Goal: Task Accomplishment & Management: Use online tool/utility

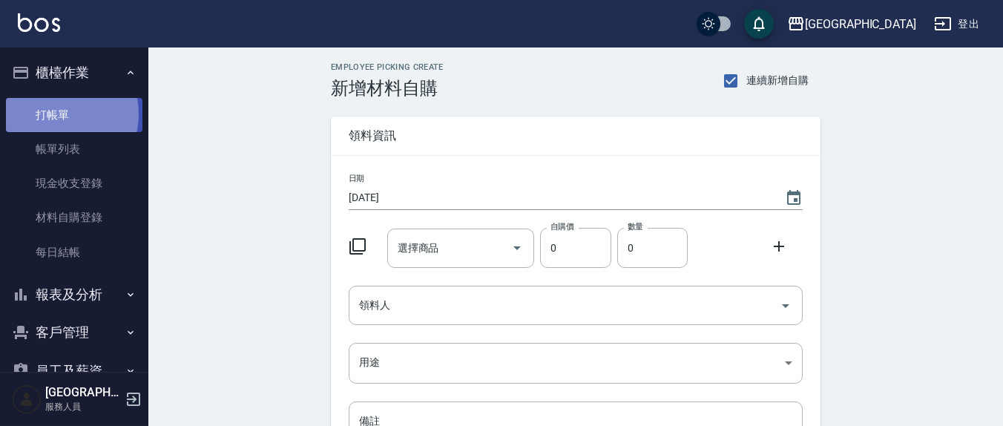
click at [53, 113] on link "打帳單" at bounding box center [74, 115] width 136 height 34
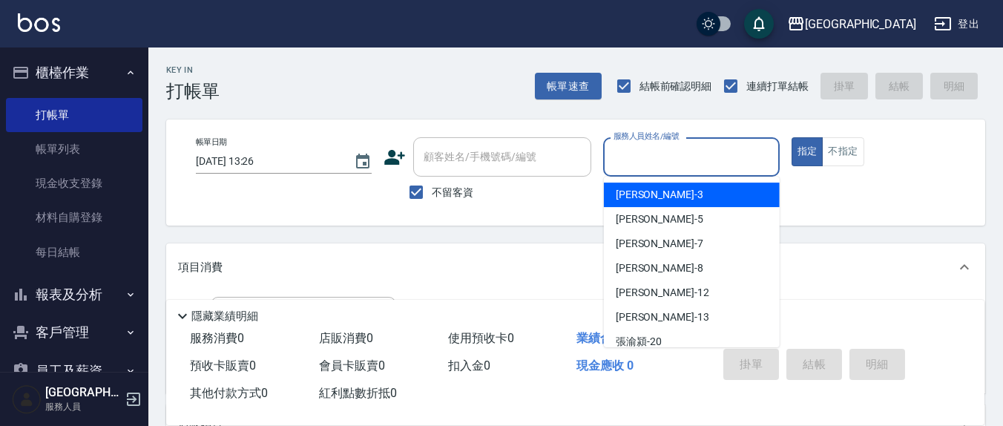
click at [657, 165] on input "服務人員姓名/編號" at bounding box center [691, 157] width 162 height 26
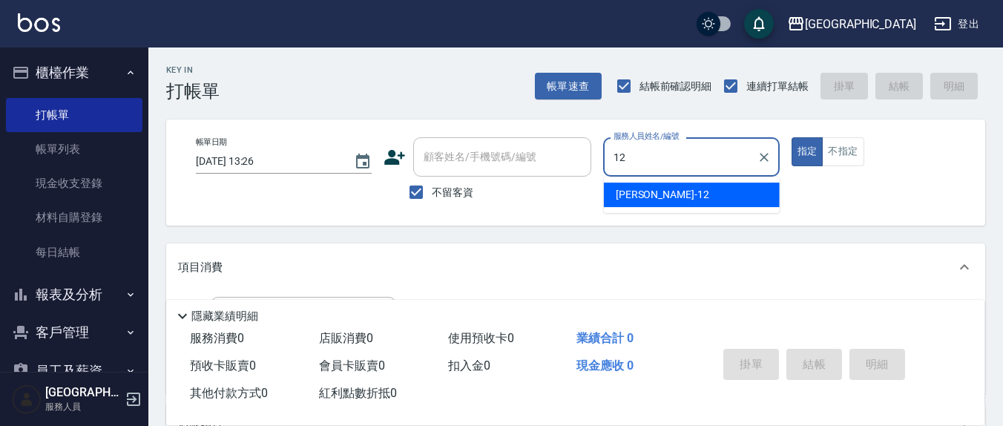
type input "12"
type button "true"
type input "[PERSON_NAME]-12"
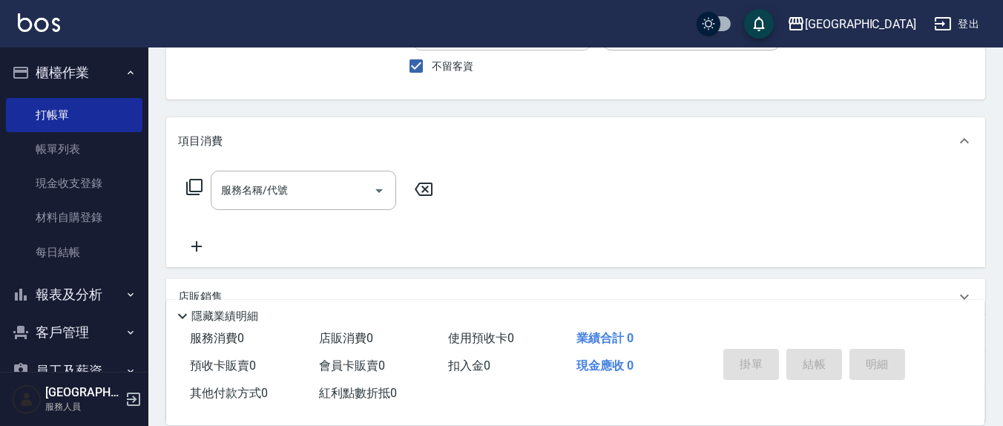
scroll to position [154, 0]
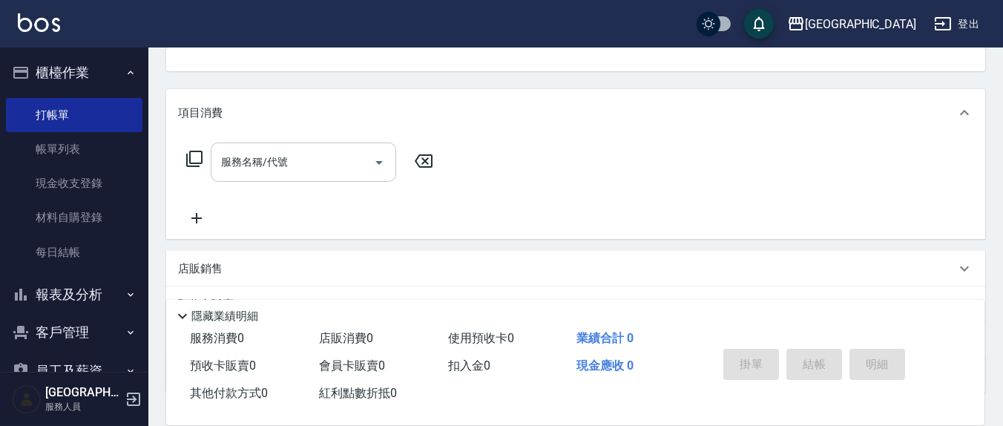
click at [294, 156] on input "服務名稱/代號" at bounding box center [292, 162] width 150 height 26
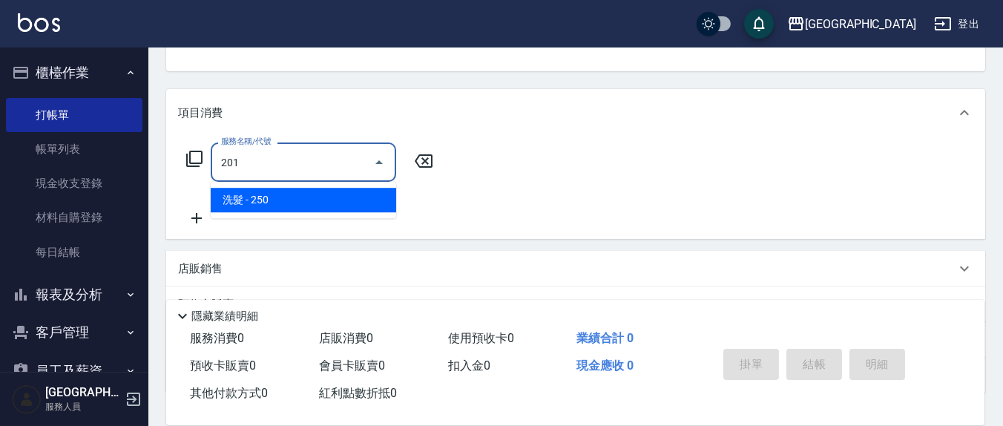
type input "洗髮(201)"
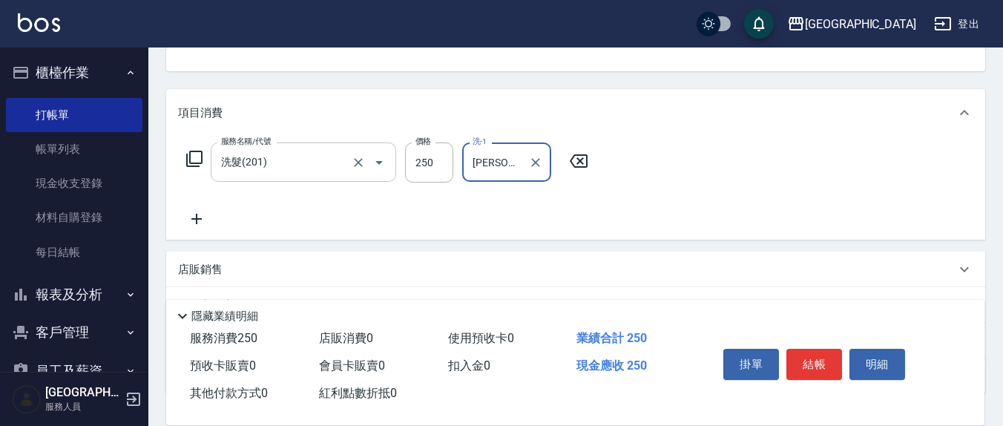
type input "[PERSON_NAME]-21"
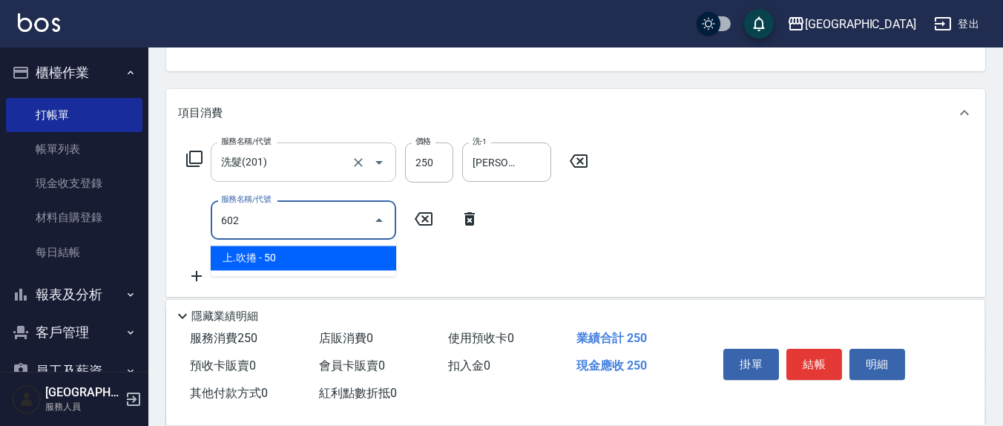
type input "上.吹捲(602)"
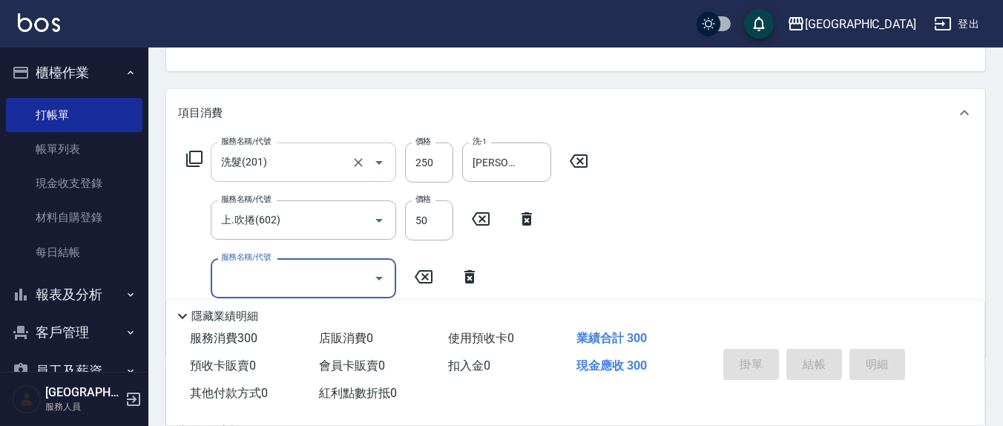
type input "[DATE] 13:44"
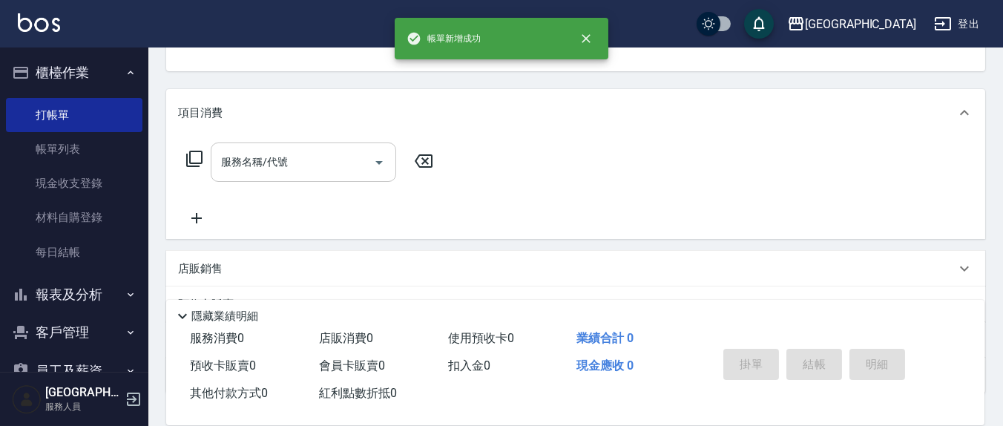
scroll to position [143, 0]
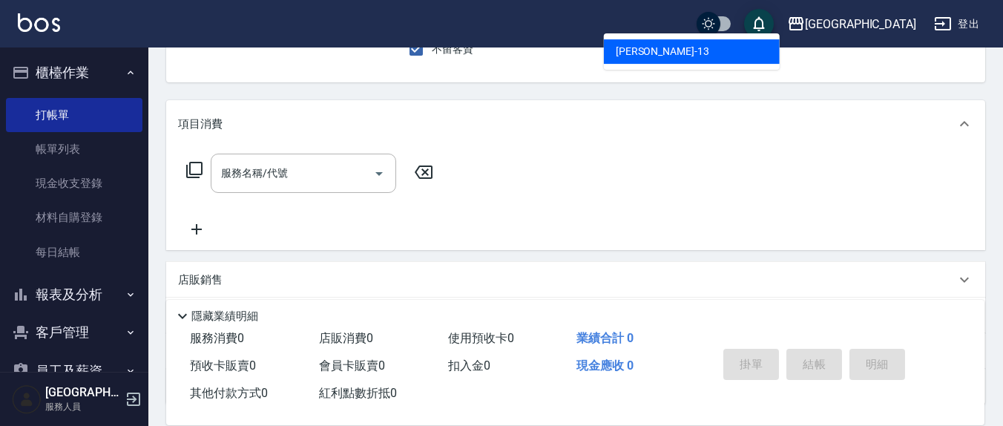
type input "[PERSON_NAME]-13"
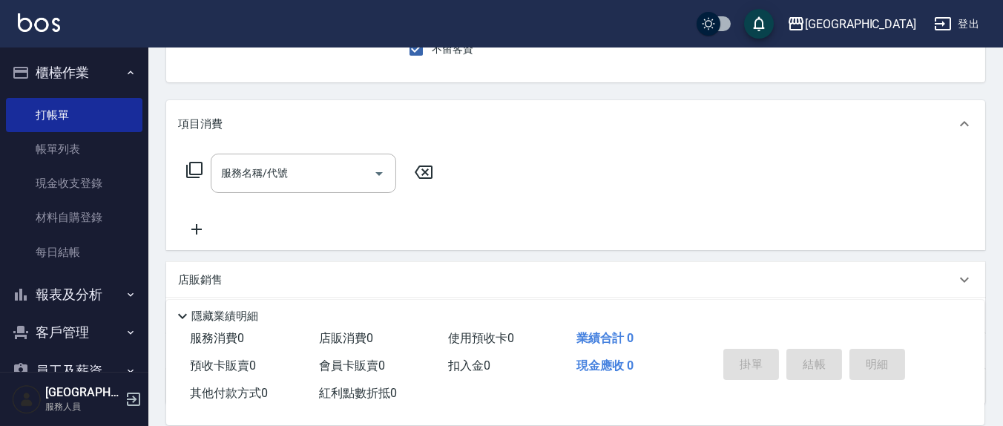
scroll to position [137, 0]
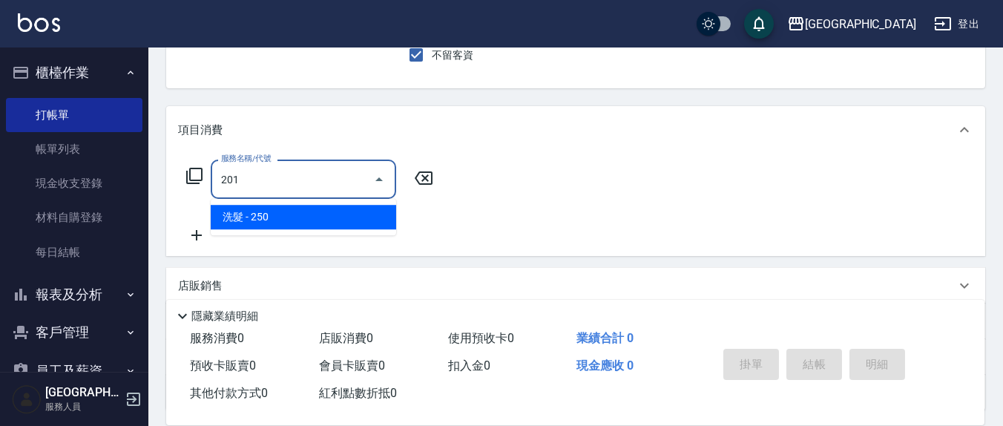
type input "洗髮(201)"
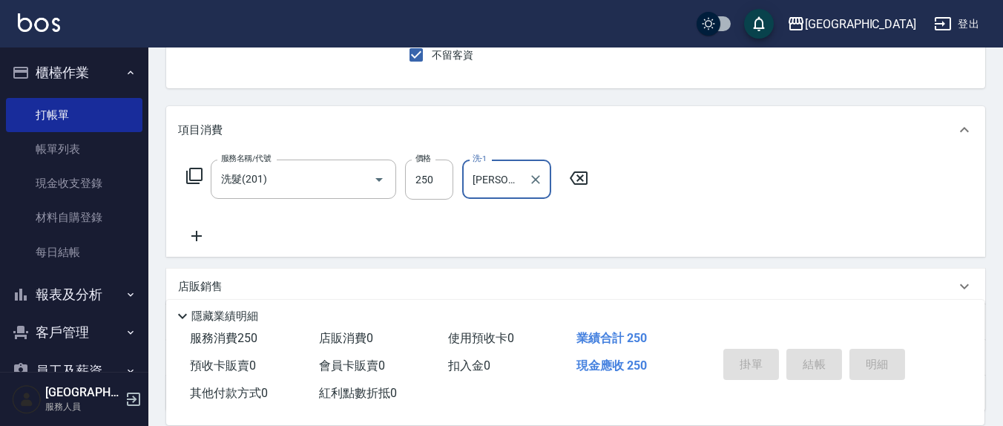
type input "[PERSON_NAME]-22"
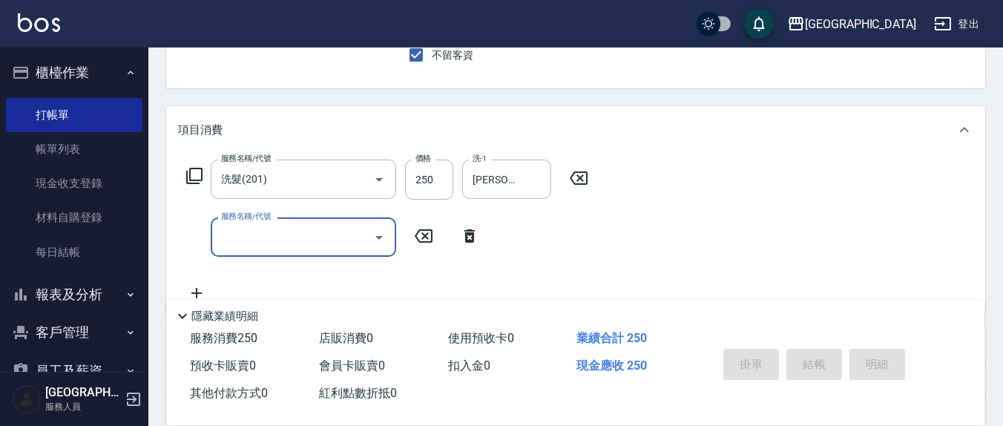
type input "[DATE] 13:45"
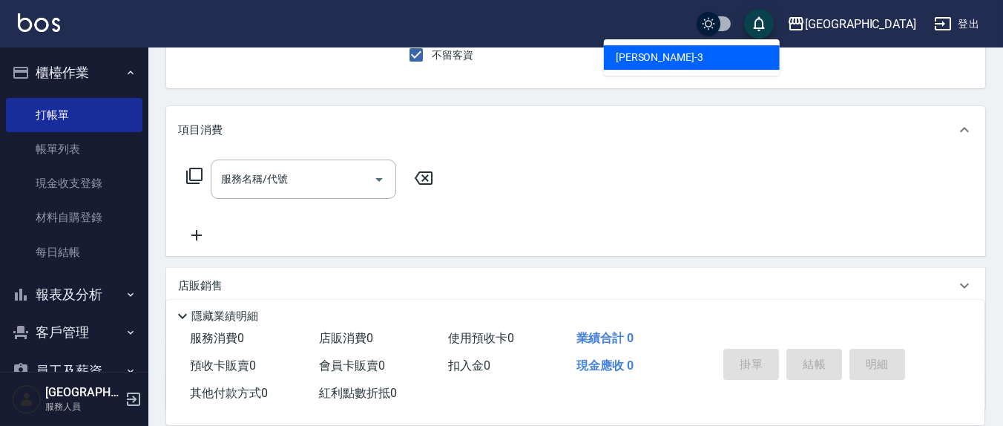
type input "[PERSON_NAME]-3"
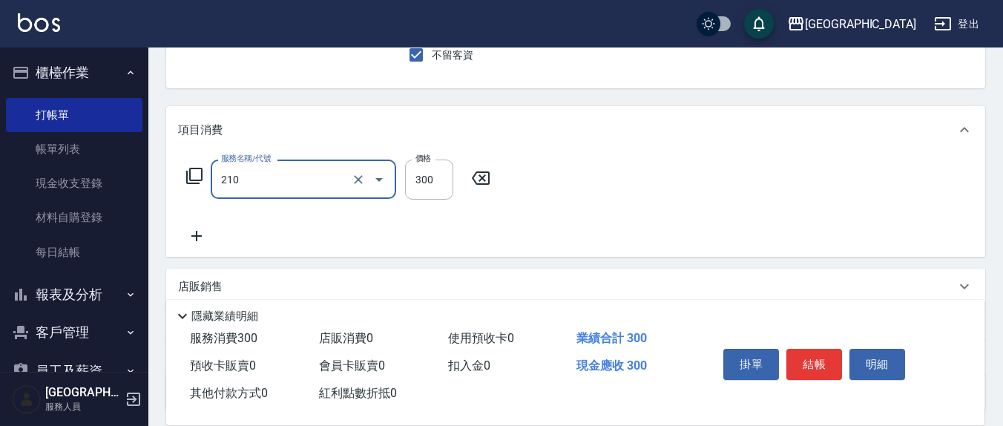
type input "歐娜洗髮精(210)"
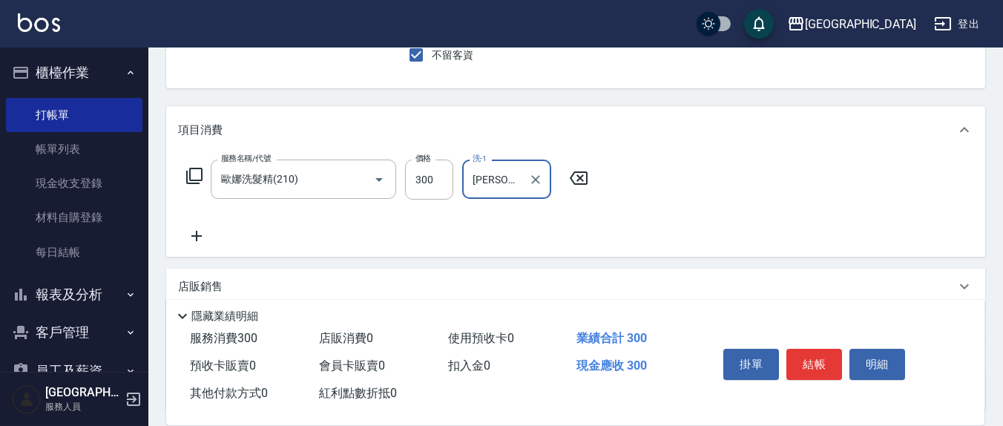
type input "[PERSON_NAME]-3"
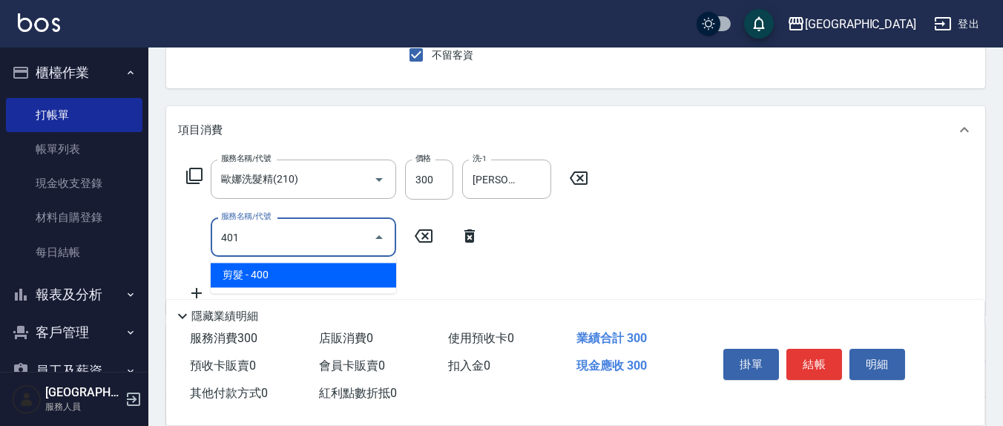
type input "剪髮(401)"
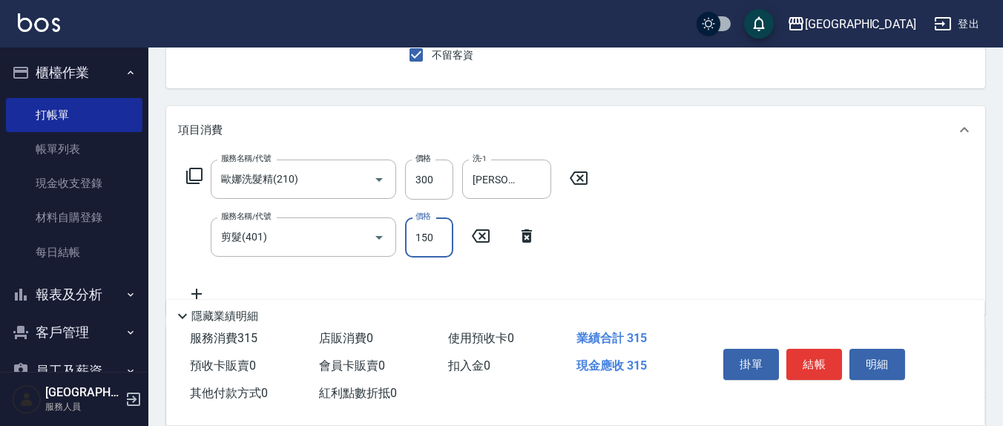
type input "150"
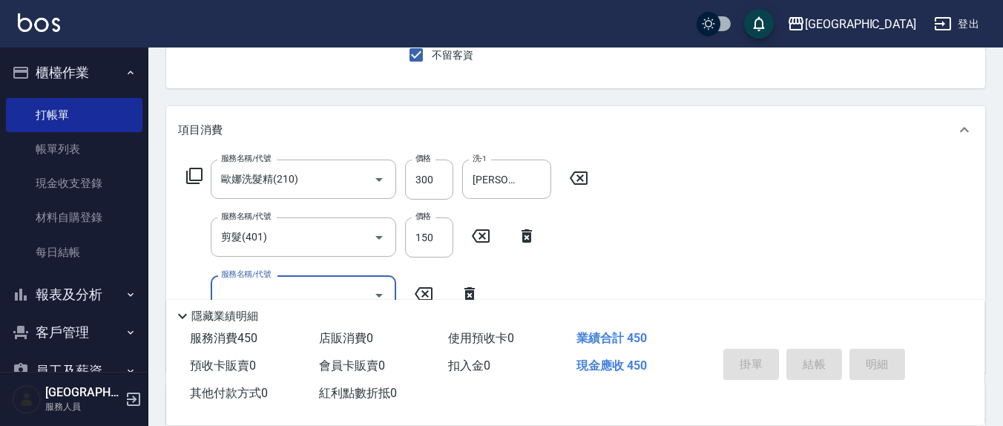
click at [791, 0] on button "指定" at bounding box center [807, 14] width 32 height 29
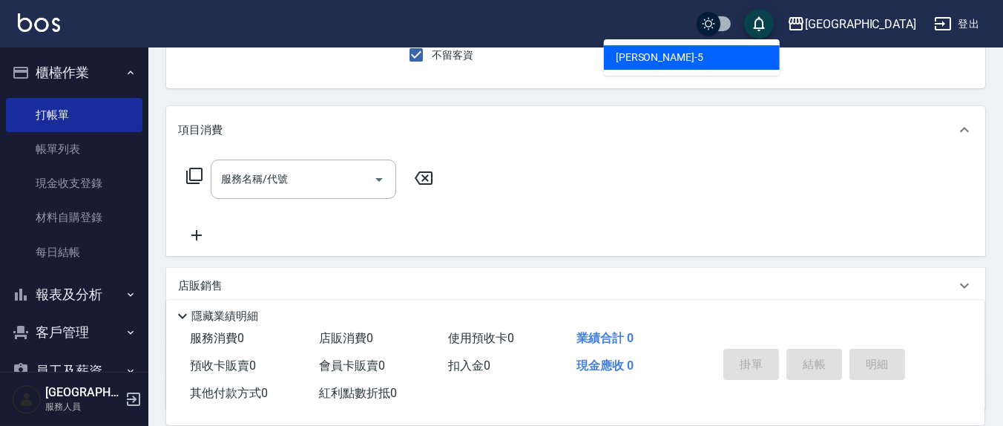
type input "[PERSON_NAME]5"
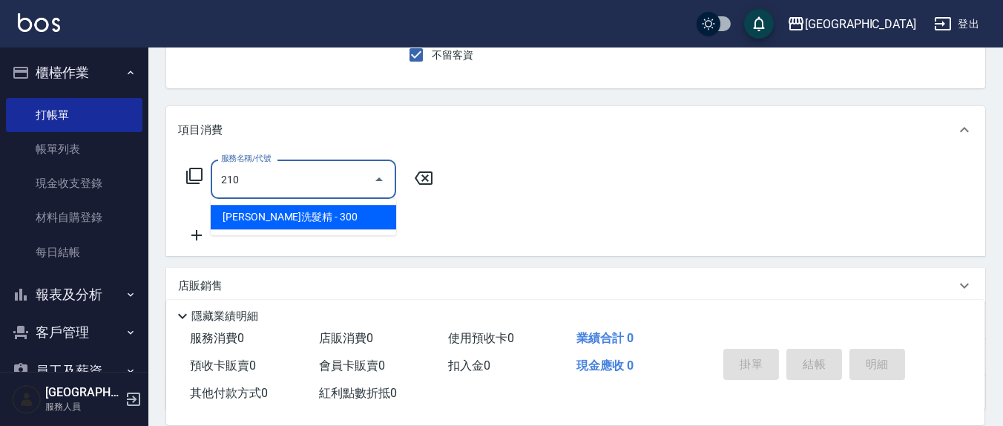
type input "歐娜洗髮精(210)"
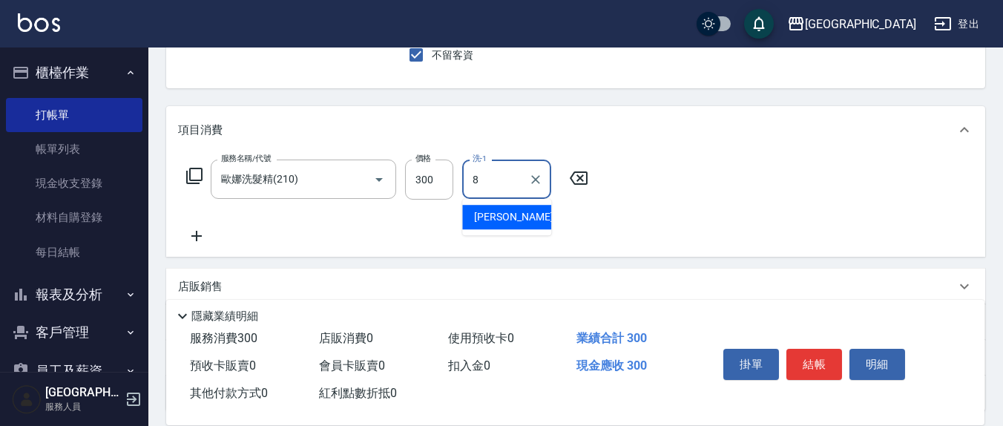
type input "[PERSON_NAME]-8"
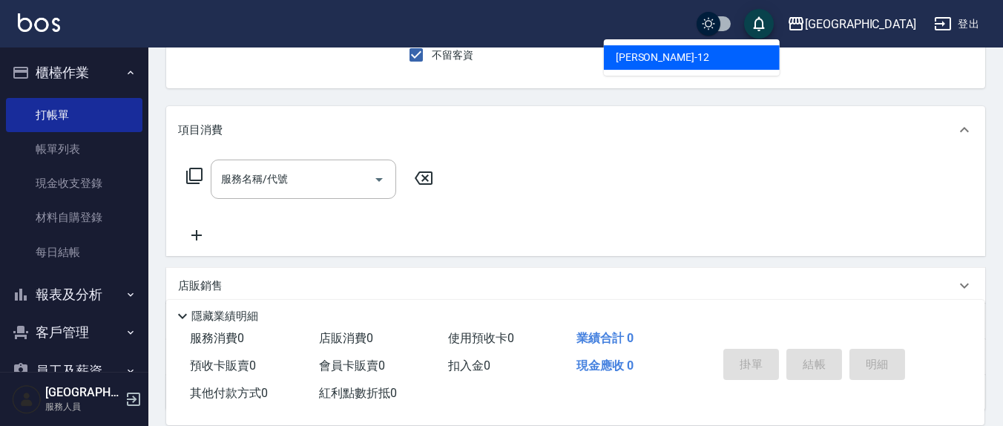
type input "[PERSON_NAME]-12"
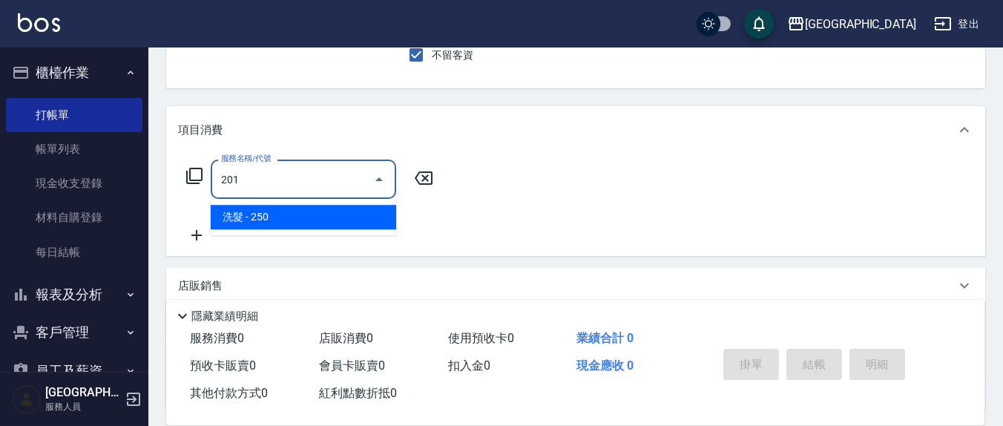
type input "洗髮(201)"
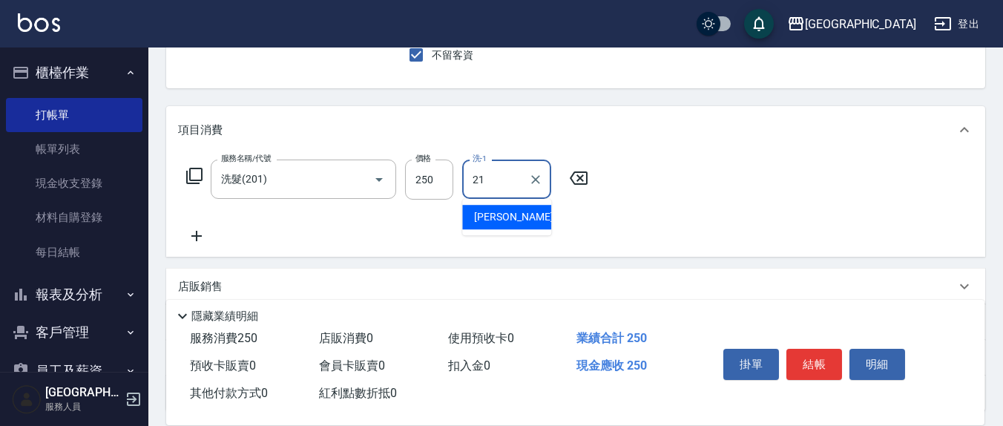
type input "[PERSON_NAME]-21"
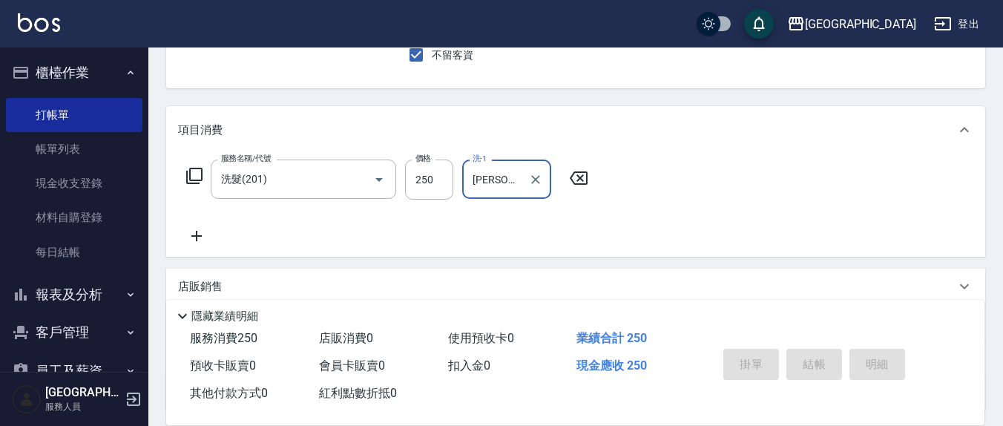
click at [791, 0] on button "指定" at bounding box center [807, 14] width 32 height 29
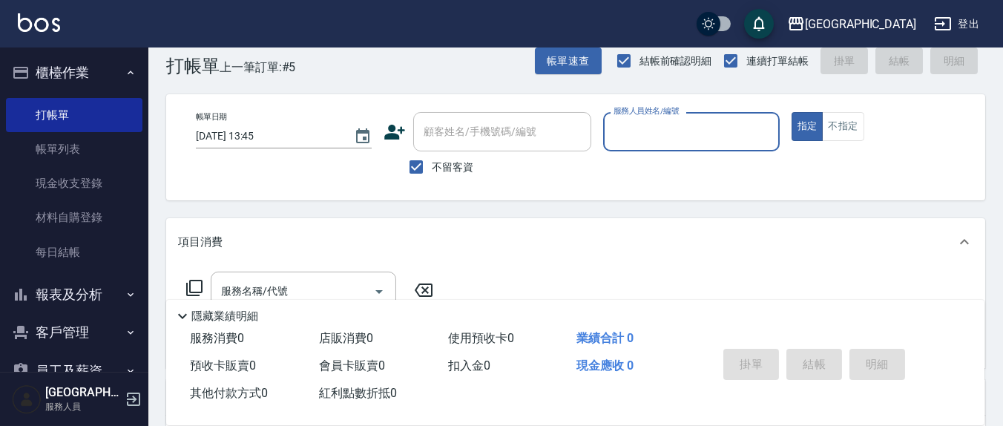
scroll to position [0, 0]
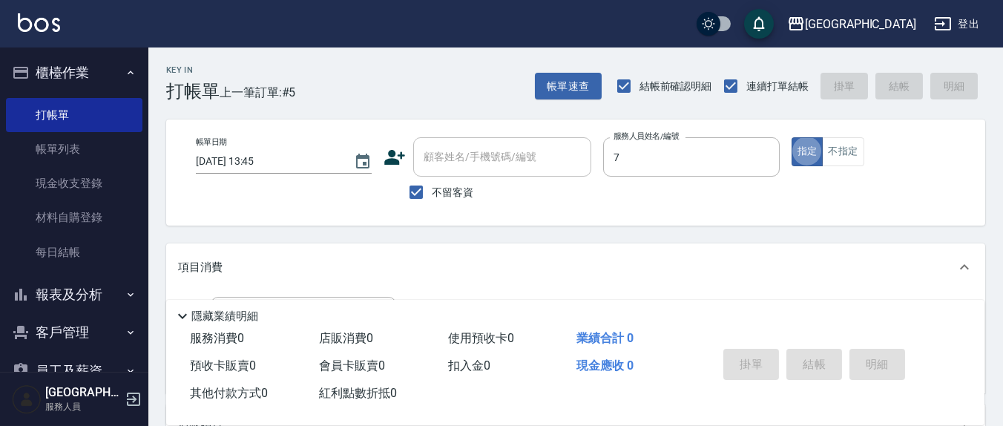
type input "[PERSON_NAME]7"
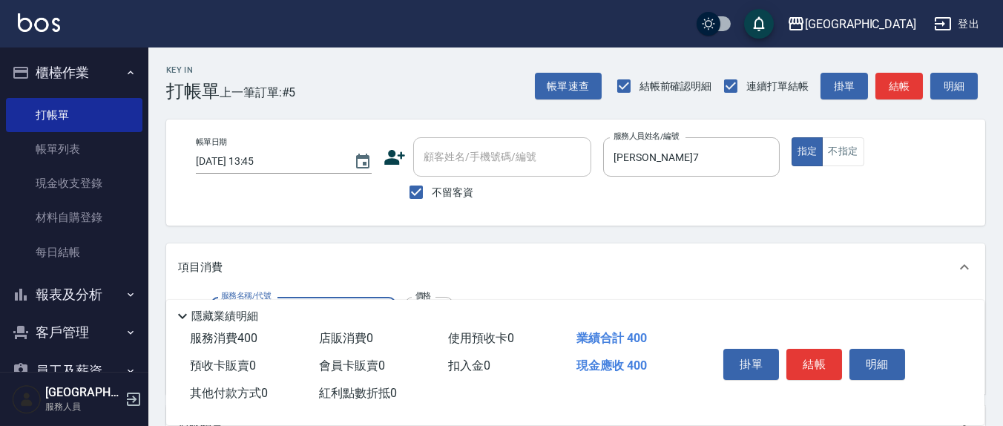
type input "剪髮(401)"
type input "300"
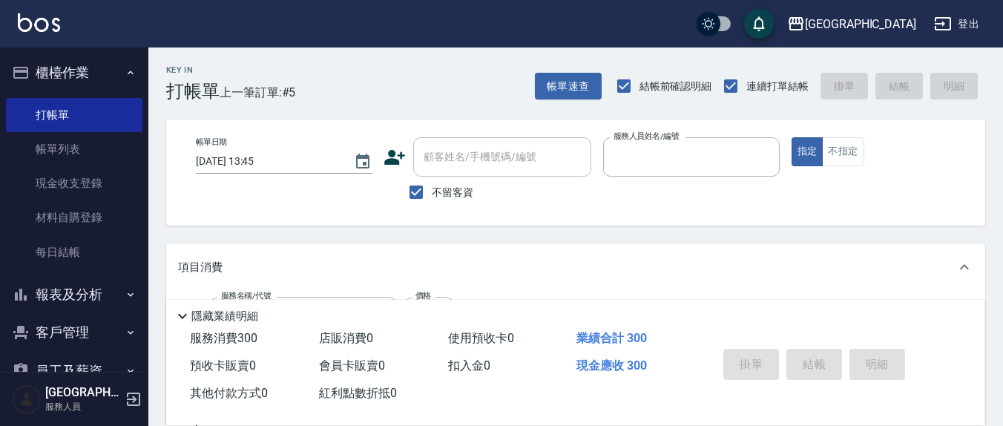
click at [791, 137] on button "指定" at bounding box center [807, 151] width 32 height 29
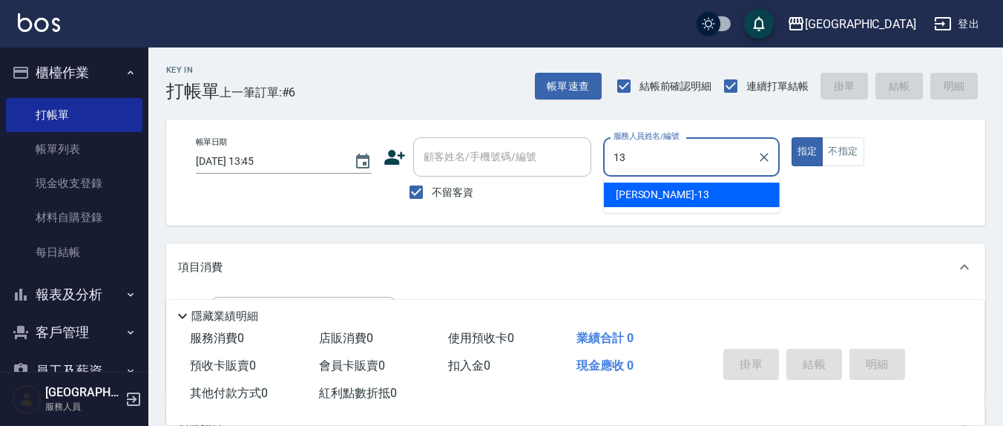
type input "[PERSON_NAME]-13"
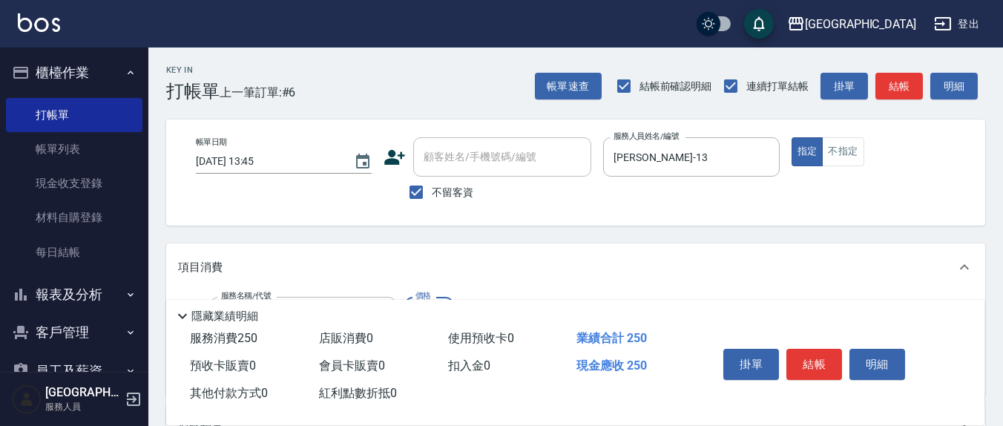
type input "洗髮(201)"
type input "[PERSON_NAME]-21"
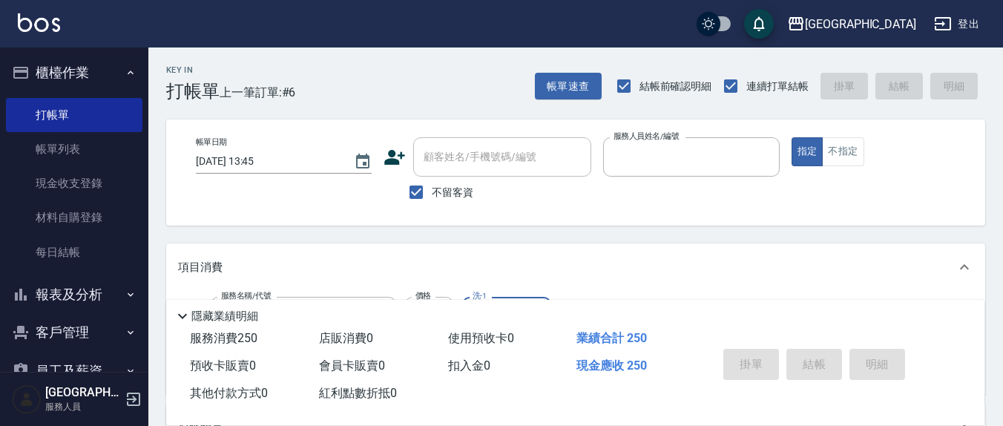
click at [791, 137] on button "指定" at bounding box center [807, 151] width 32 height 29
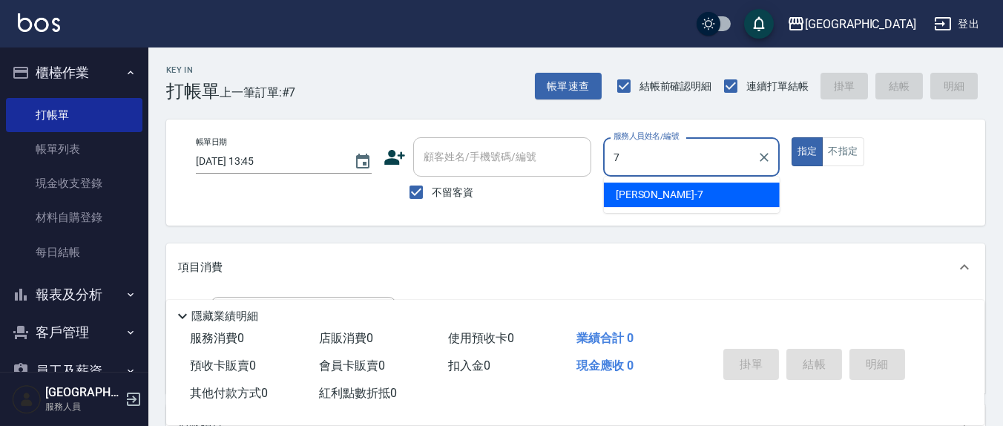
type input "[PERSON_NAME]7"
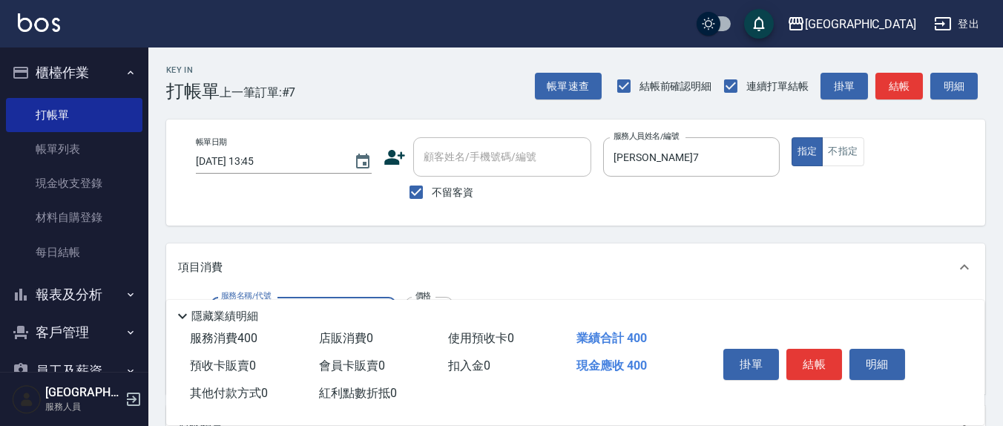
type input "健康洗(206)"
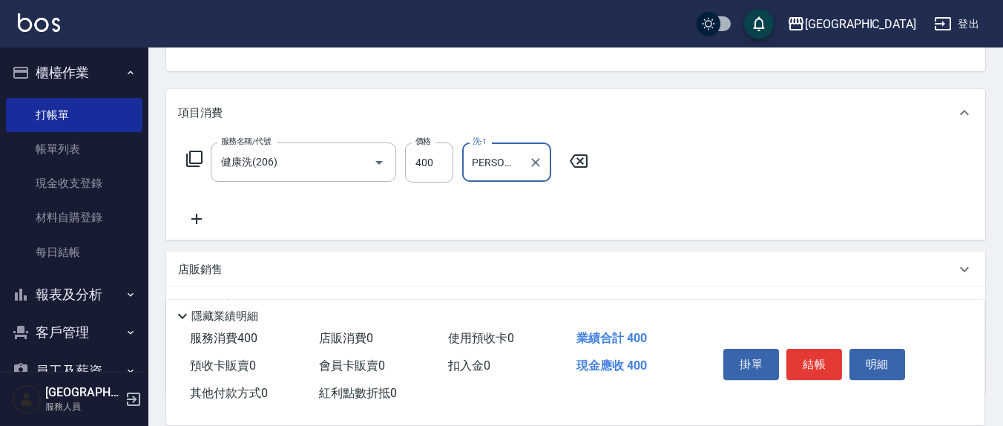
scroll to position [0, 16]
type input "[PERSON_NAME]-22"
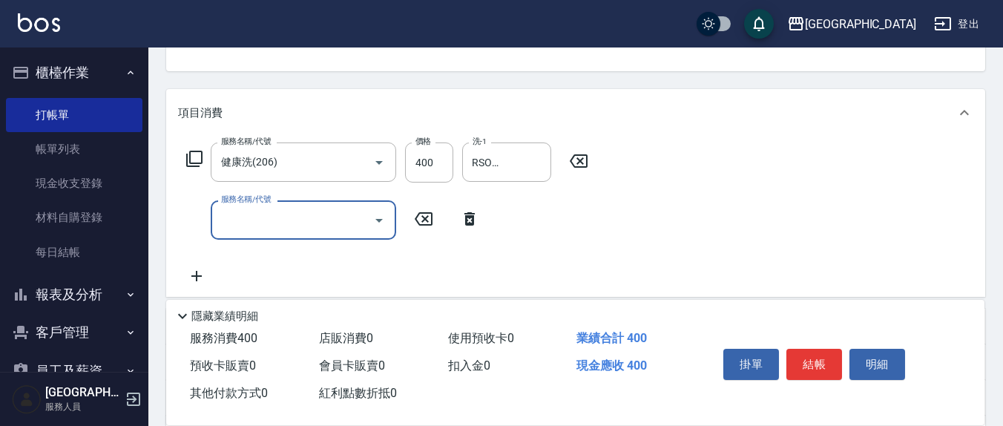
scroll to position [0, 0]
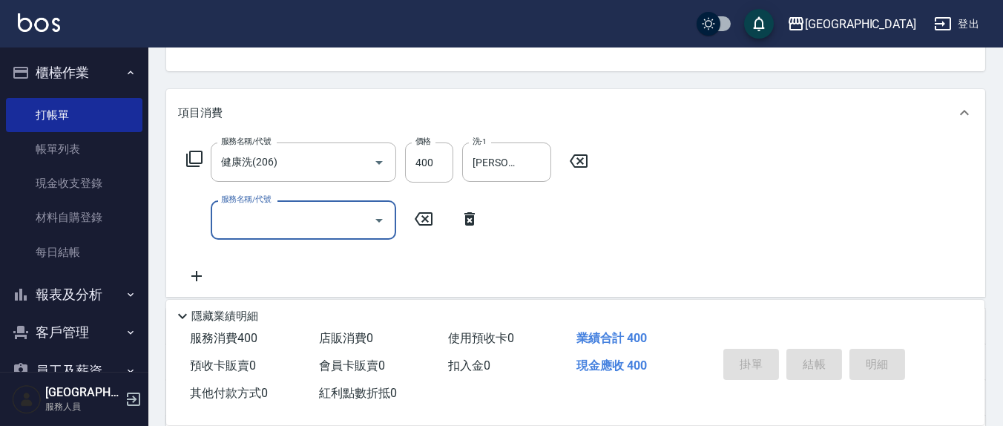
type input "[DATE] 13:46"
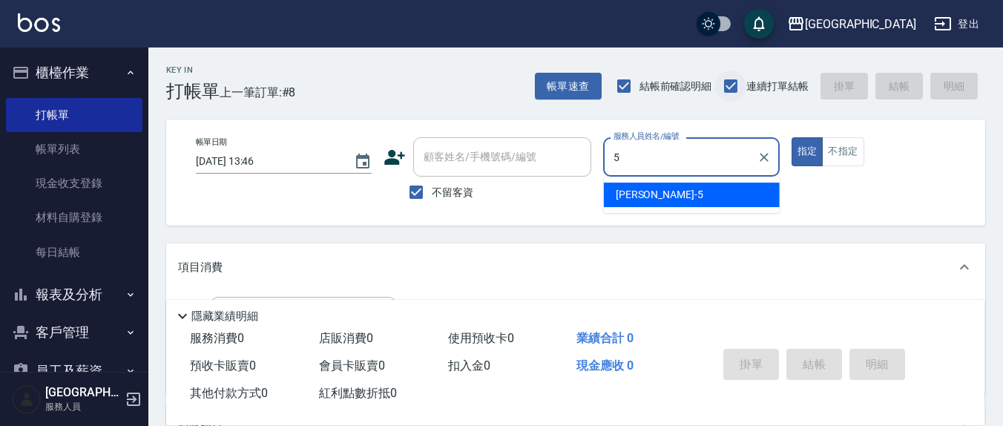
type input "[PERSON_NAME]5"
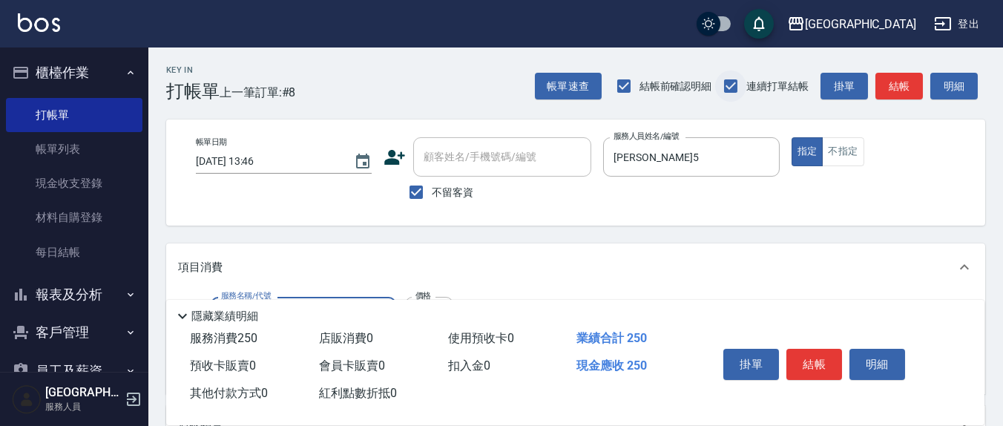
type input "洗髮(201)"
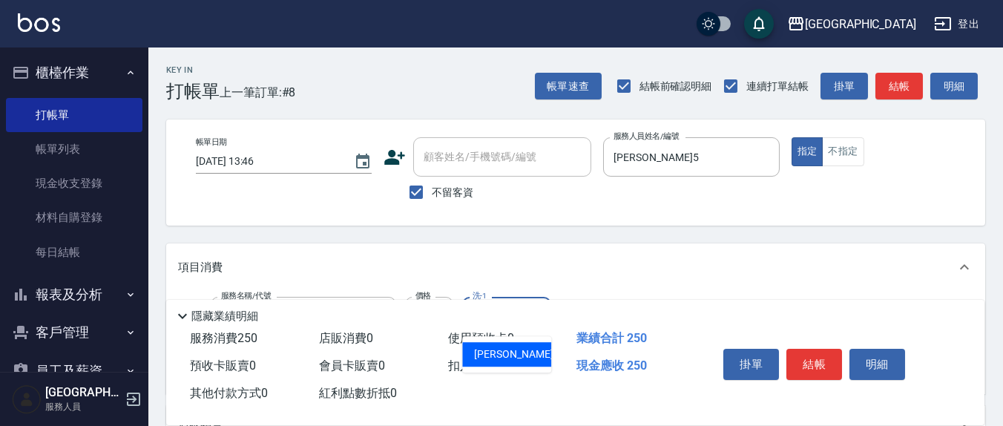
type input "[PERSON_NAME]-8"
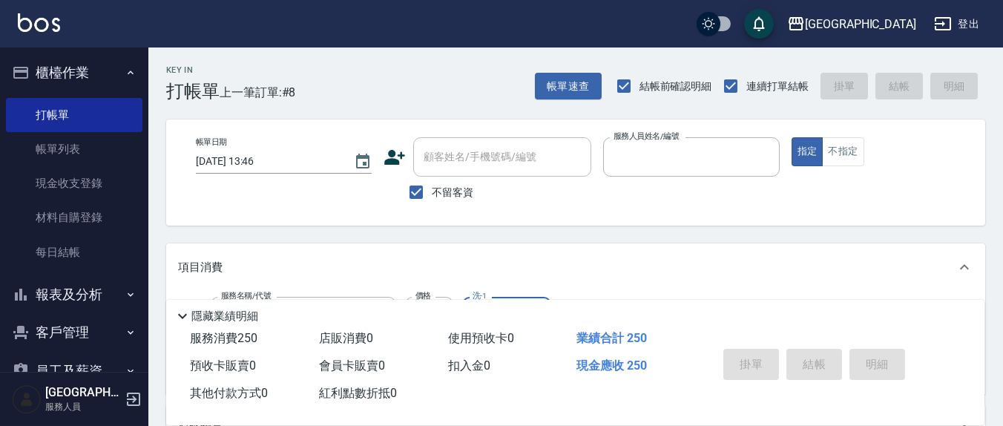
click at [791, 137] on button "指定" at bounding box center [807, 151] width 32 height 29
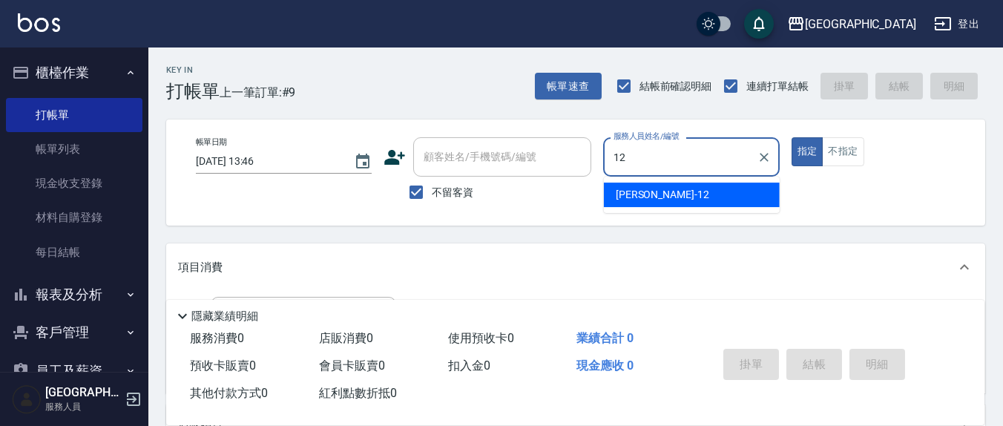
type input "[PERSON_NAME]-12"
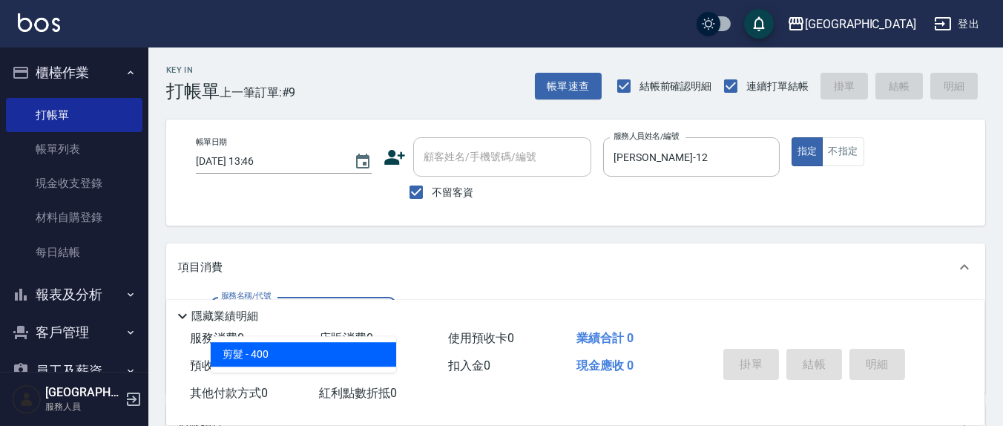
type input "剪髮(401)"
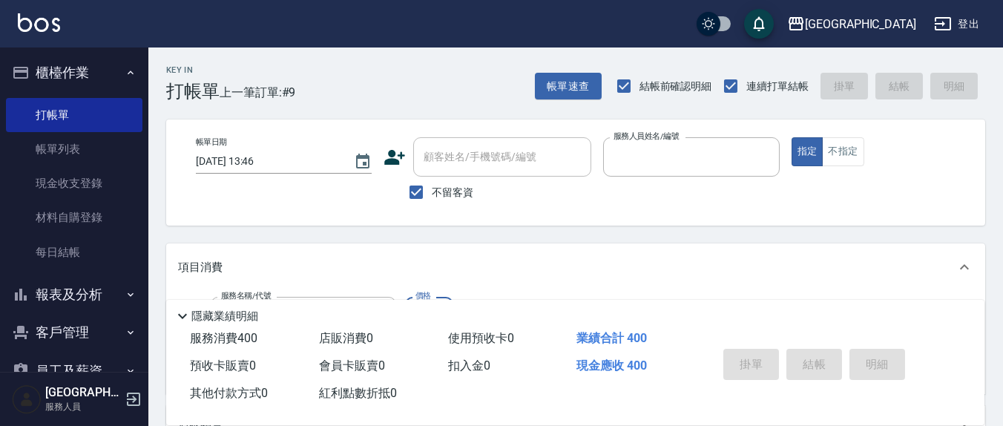
click at [791, 137] on button "指定" at bounding box center [807, 151] width 32 height 29
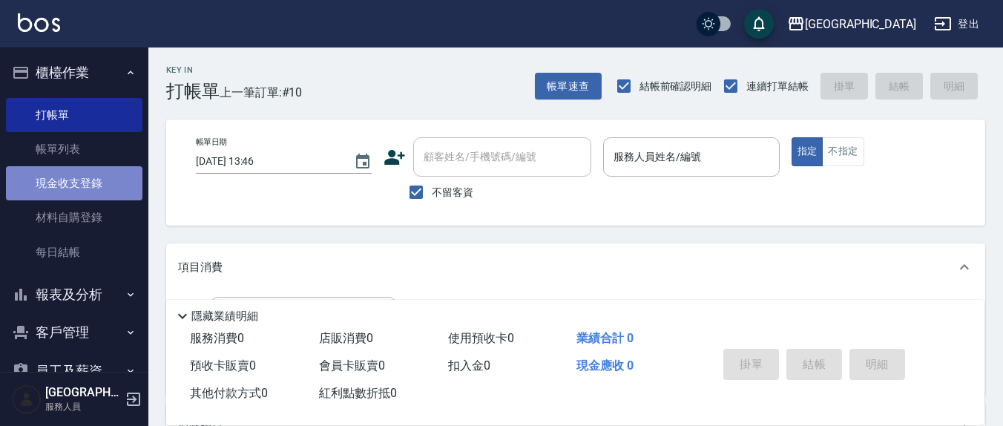
click at [85, 188] on link "現金收支登錄" at bounding box center [74, 183] width 136 height 34
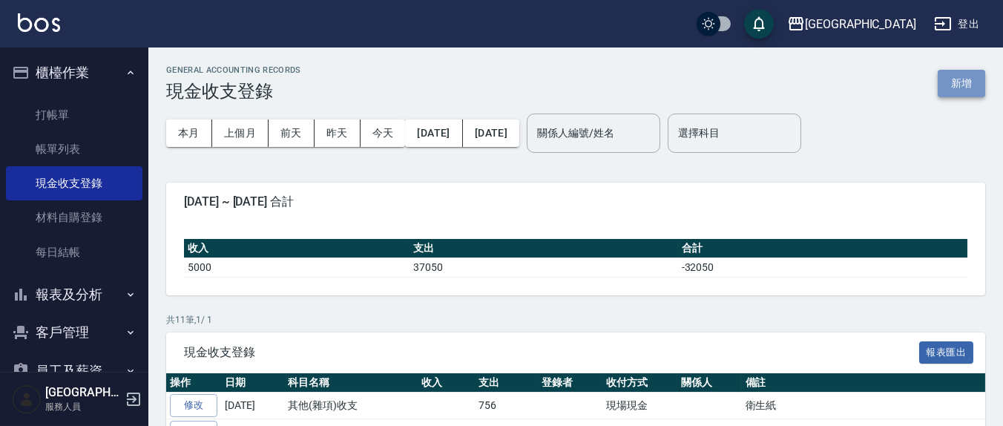
click at [980, 83] on button "新增" at bounding box center [961, 83] width 47 height 27
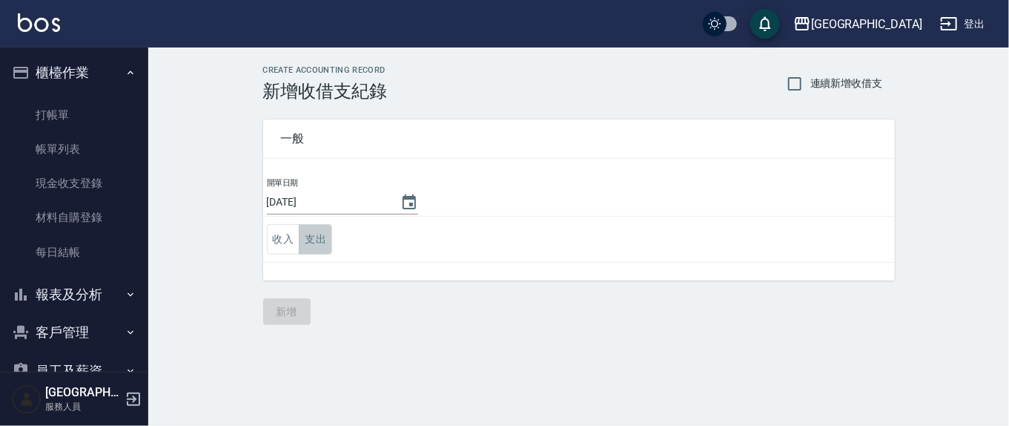
click at [311, 231] on button "支出" at bounding box center [315, 239] width 33 height 30
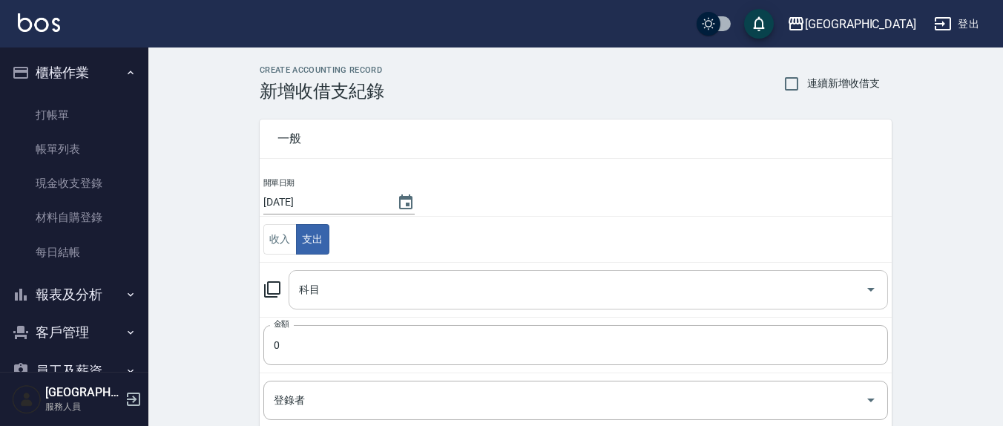
click at [368, 292] on input "科目" at bounding box center [577, 290] width 564 height 26
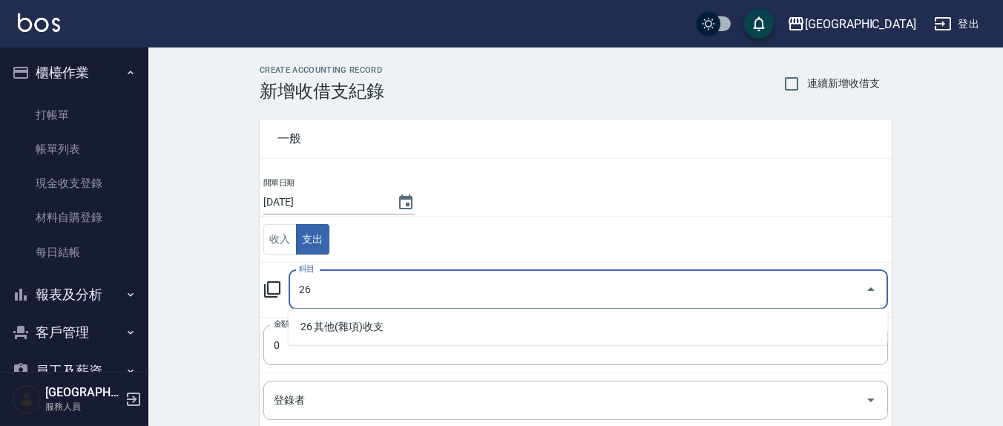
type input "26"
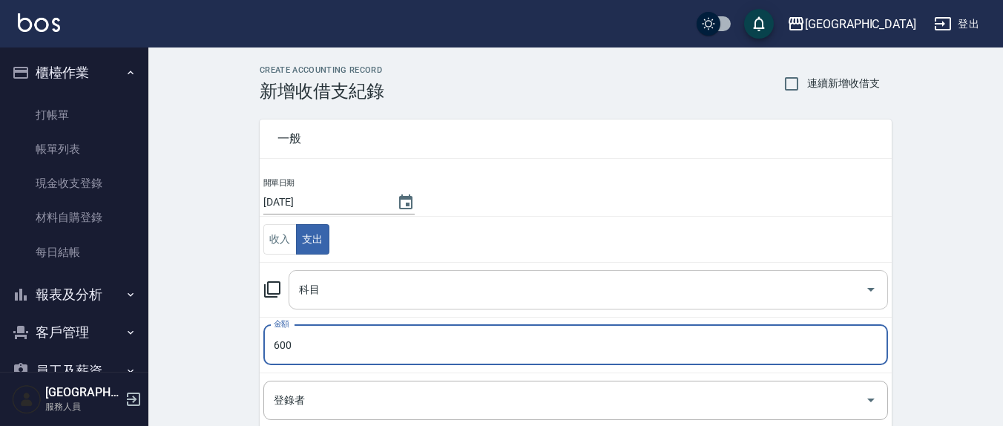
type input "600"
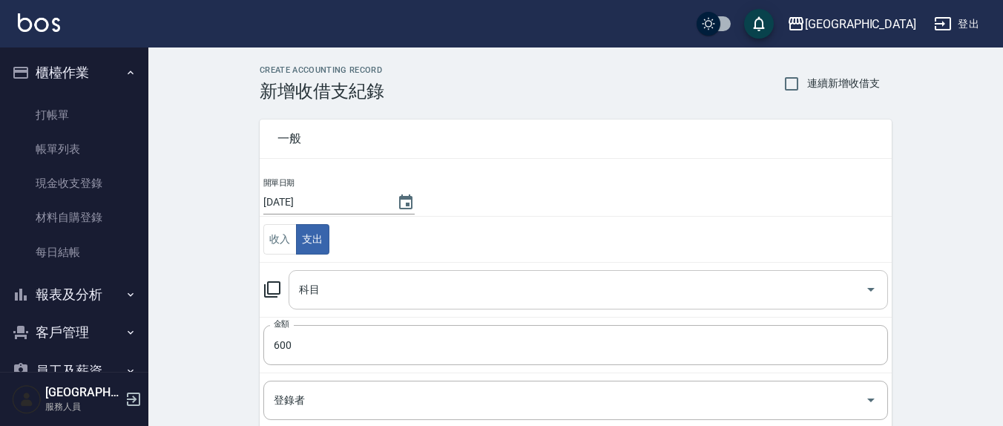
scroll to position [227, 0]
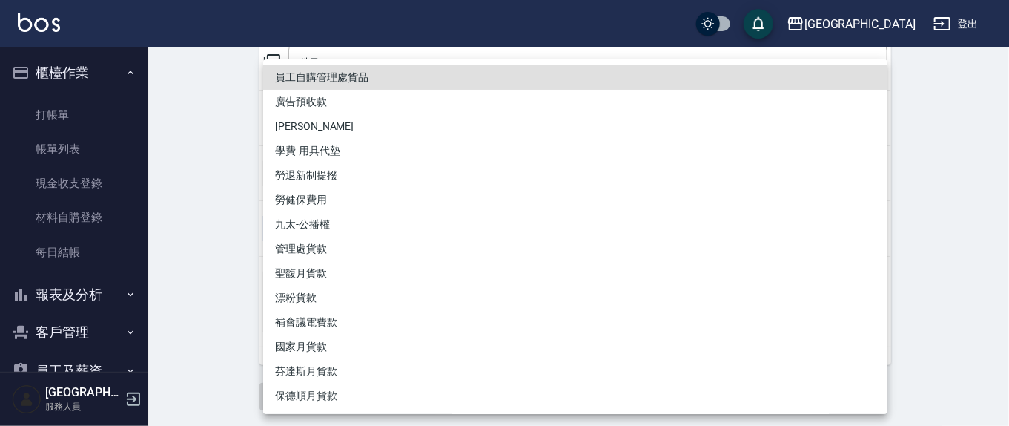
click at [214, 194] on div at bounding box center [504, 213] width 1009 height 426
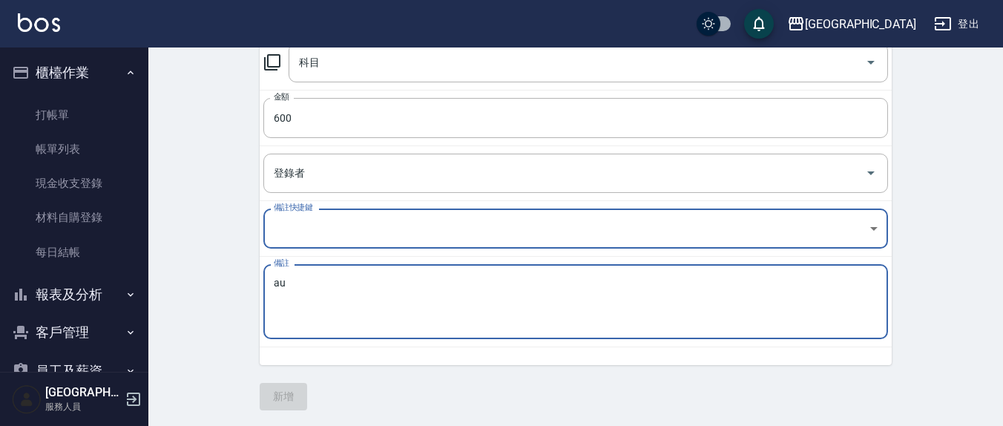
type textarea "a"
type textarea "滅火器碳粉"
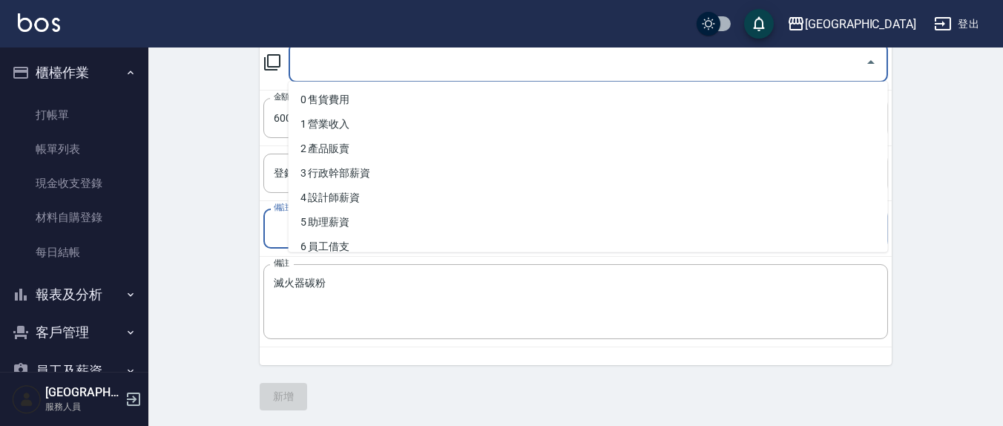
click at [346, 69] on input "科目" at bounding box center [577, 63] width 564 height 26
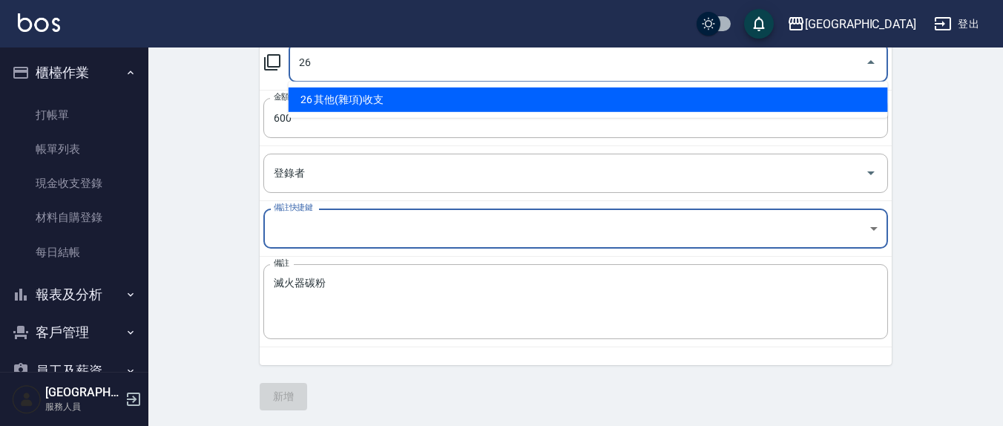
click at [357, 96] on li "26 其他(雜項)收支" at bounding box center [588, 100] width 599 height 24
type input "26 其他(雜項)收支"
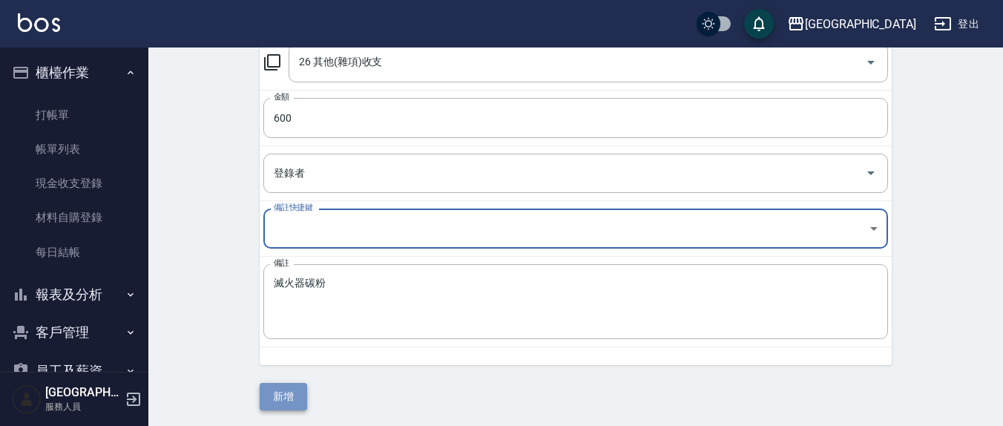
click at [286, 390] on button "新增" at bounding box center [283, 396] width 47 height 27
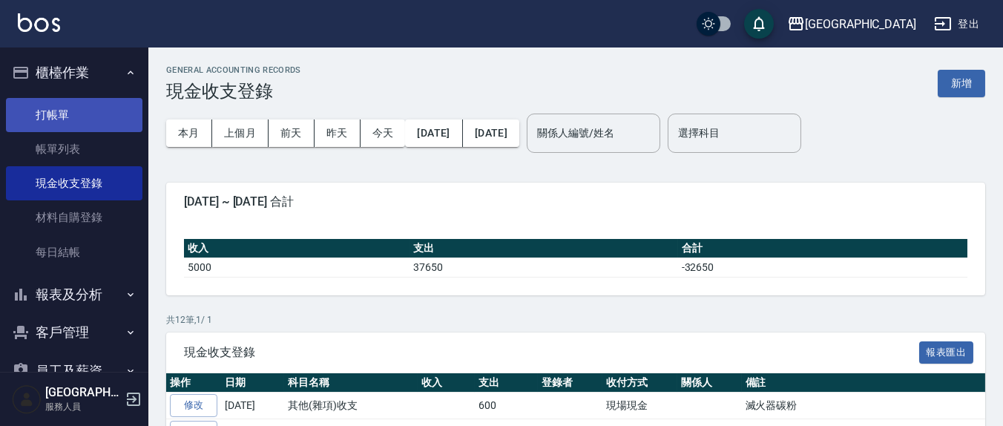
click at [100, 117] on link "打帳單" at bounding box center [74, 115] width 136 height 34
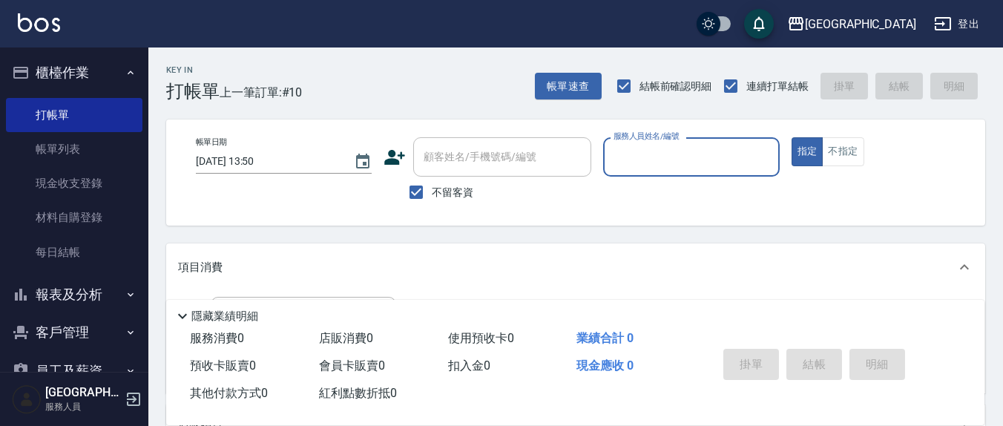
click at [650, 157] on input "服務人員姓名/編號" at bounding box center [691, 157] width 162 height 26
